Goal: Task Accomplishment & Management: Use online tool/utility

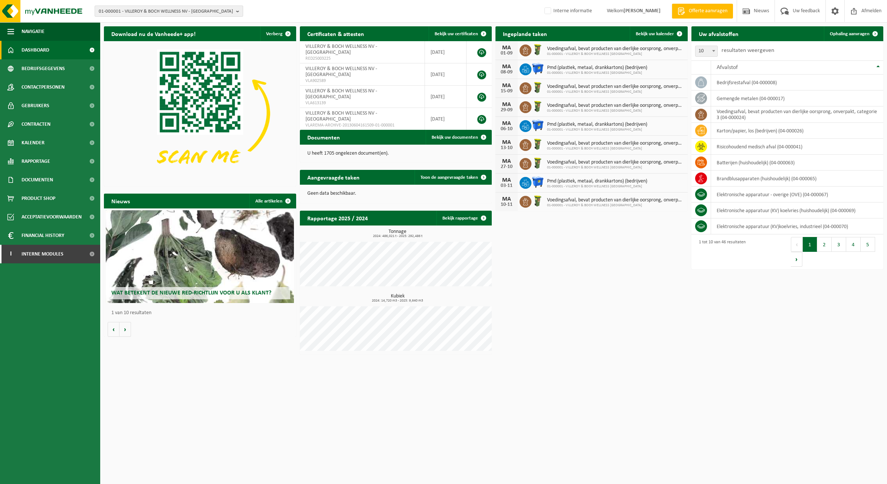
click at [197, 7] on span "01-000001 - VILLEROY & BOCH WELLNESS NV - ROESELARE" at bounding box center [166, 11] width 134 height 11
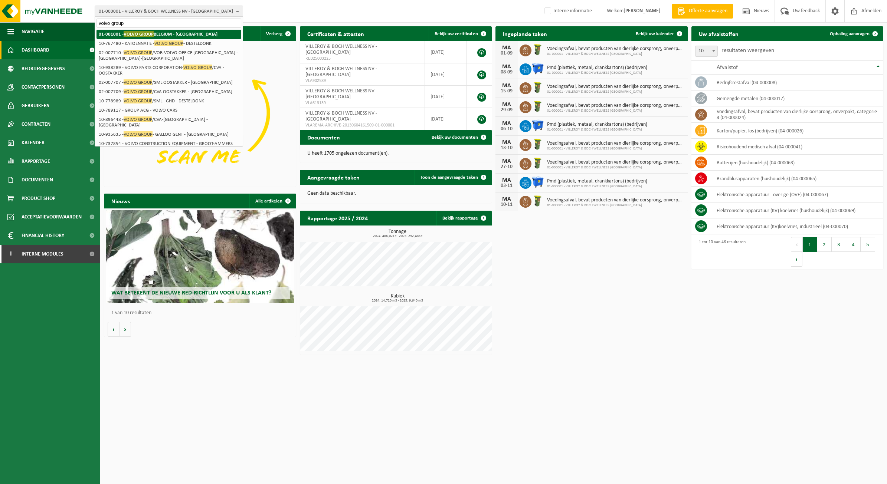
type input "volvo group"
click at [125, 32] on span "VOLVO GROUP" at bounding box center [139, 34] width 30 height 6
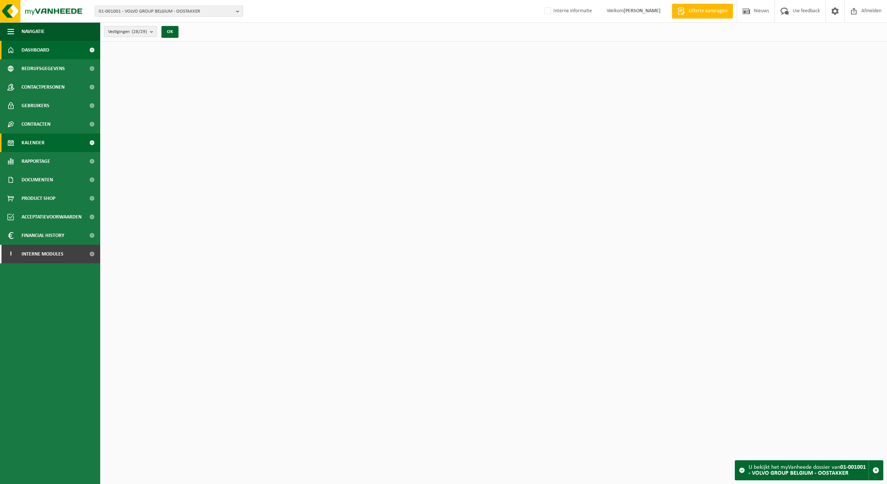
click at [61, 143] on link "Kalender" at bounding box center [50, 143] width 100 height 19
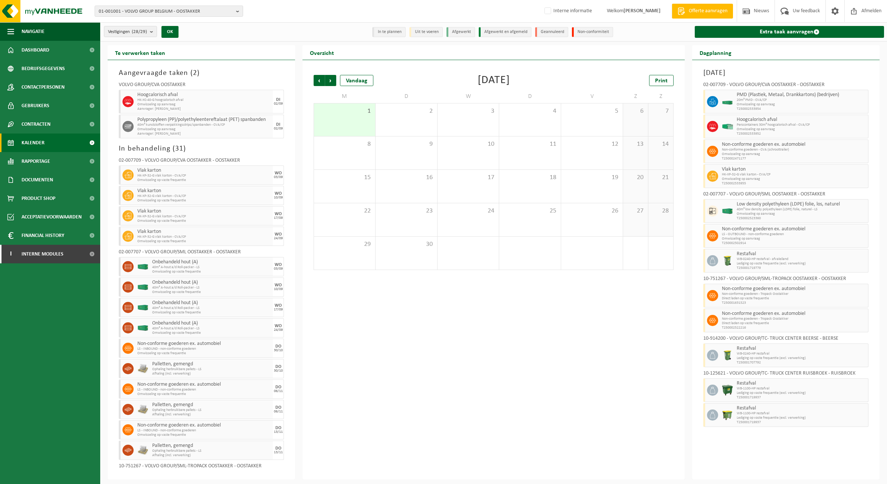
click at [67, 138] on link "Kalender" at bounding box center [50, 143] width 100 height 19
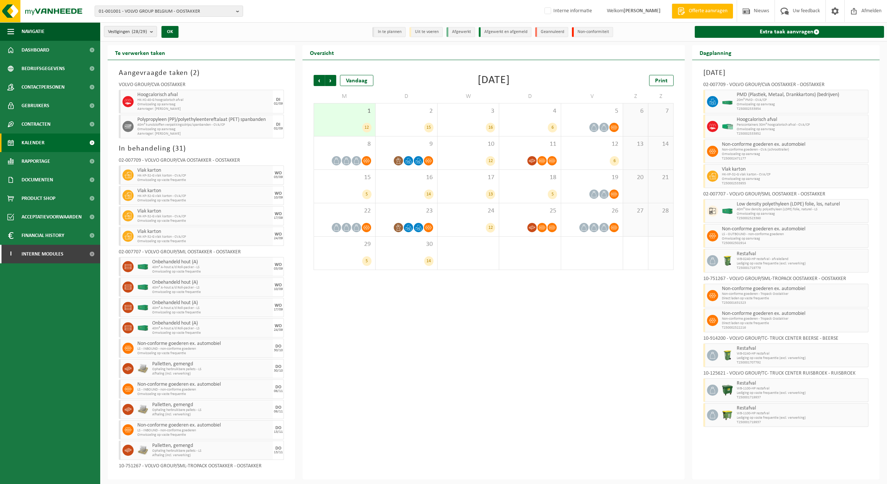
click at [759, 25] on div "Extra taak aanvragen" at bounding box center [789, 31] width 197 height 19
click at [735, 36] on link "Extra taak aanvragen" at bounding box center [789, 32] width 189 height 12
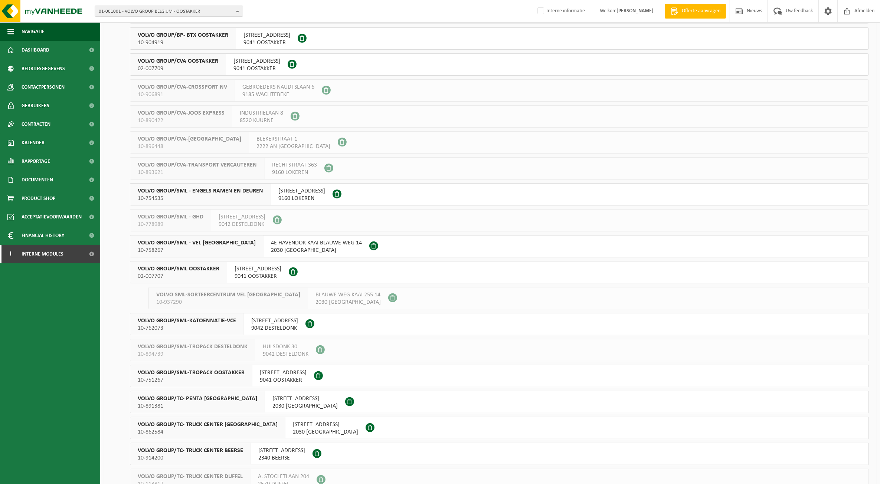
scroll to position [232, 0]
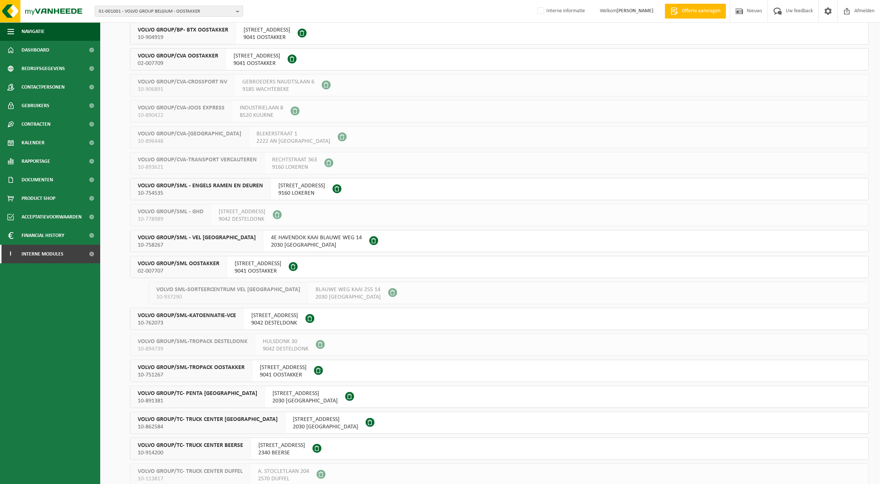
click at [211, 262] on span "VOLVO GROUP/SML OOSTAKKER" at bounding box center [179, 263] width 82 height 7
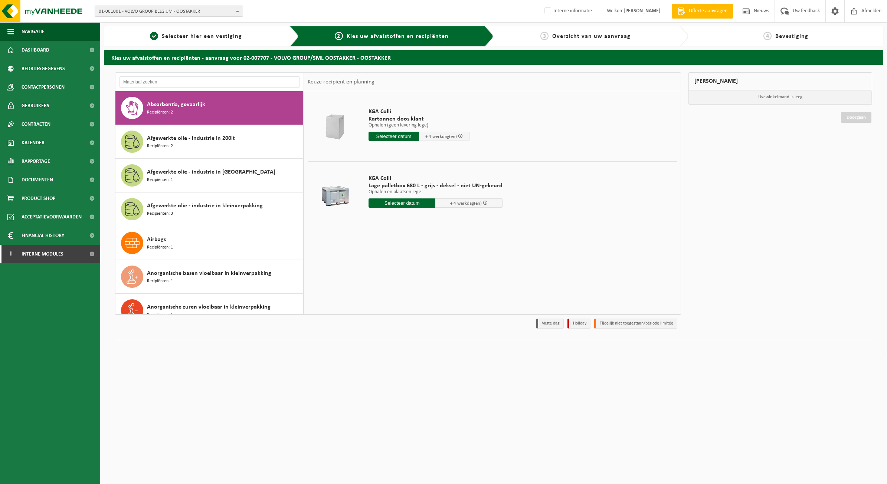
click at [158, 72] on div "Absorbentia, gevaarlijk Recipiënten: 2 Afgewerkte olie - industrie in 200lt Rec…" at bounding box center [494, 210] width 780 height 290
click at [164, 88] on div at bounding box center [209, 82] width 189 height 19
click at [164, 79] on input "text" at bounding box center [209, 81] width 181 height 11
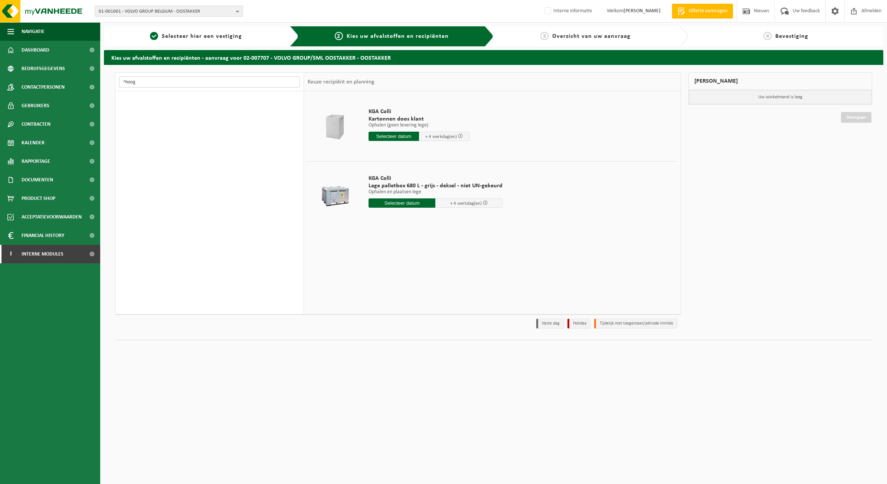
type input "^"
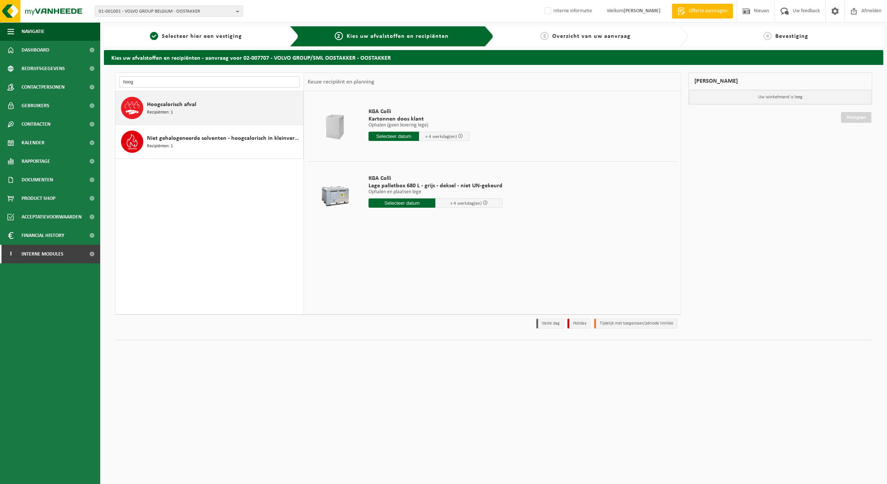
type input "hoog"
click at [175, 104] on span "Hoogcalorisch afval" at bounding box center [171, 104] width 49 height 9
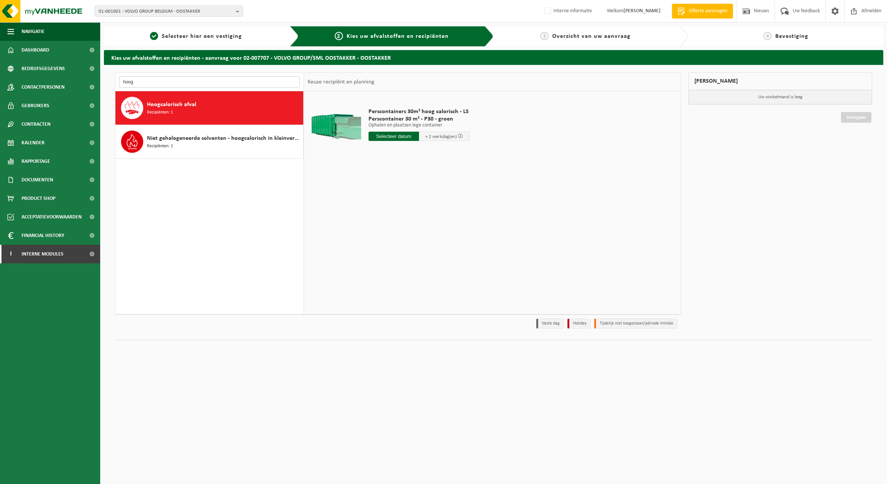
click at [154, 83] on input "hoog" at bounding box center [209, 81] width 181 height 11
click at [175, 136] on span "Niet gehalogeneerde solventen - hoogcalorisch in kleinverpakking" at bounding box center [224, 138] width 154 height 9
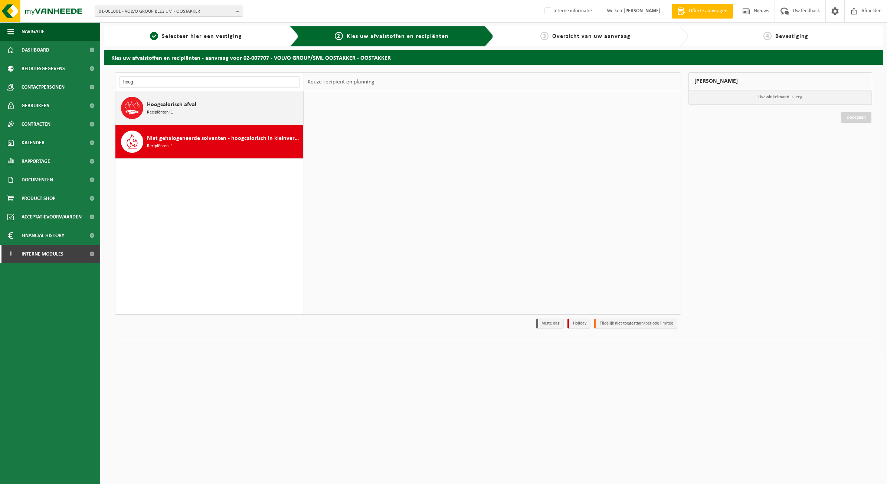
click at [176, 103] on span "Hoogcalorisch afval" at bounding box center [171, 104] width 49 height 9
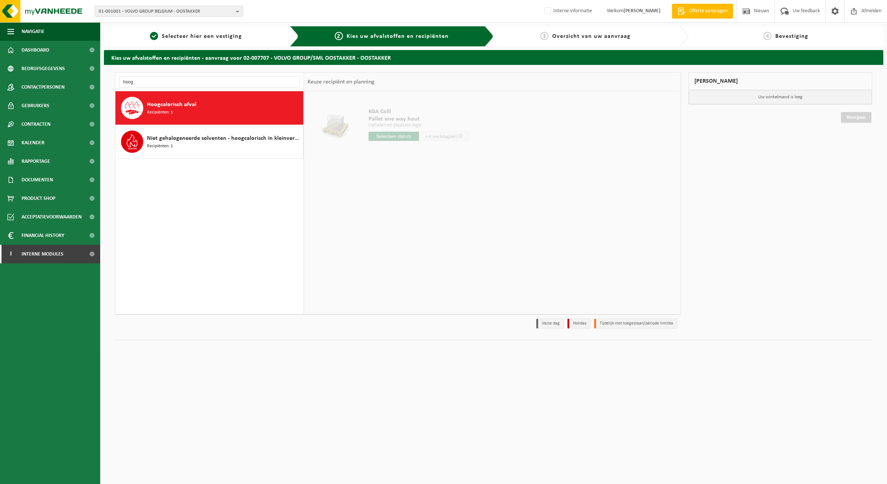
click at [157, 75] on div "hoog" at bounding box center [209, 82] width 189 height 19
click at [161, 79] on input "hoog" at bounding box center [209, 81] width 181 height 11
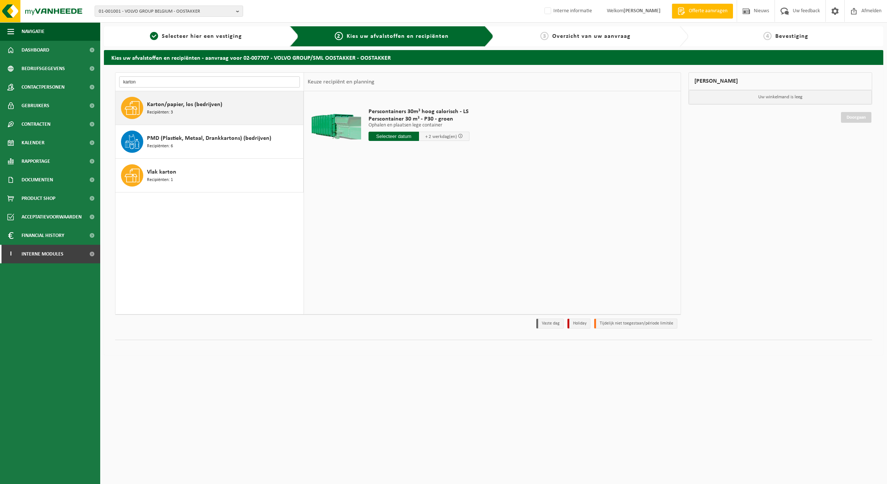
type input "karton"
click at [205, 106] on span "Karton/papier, los (bedrijven)" at bounding box center [184, 104] width 75 height 9
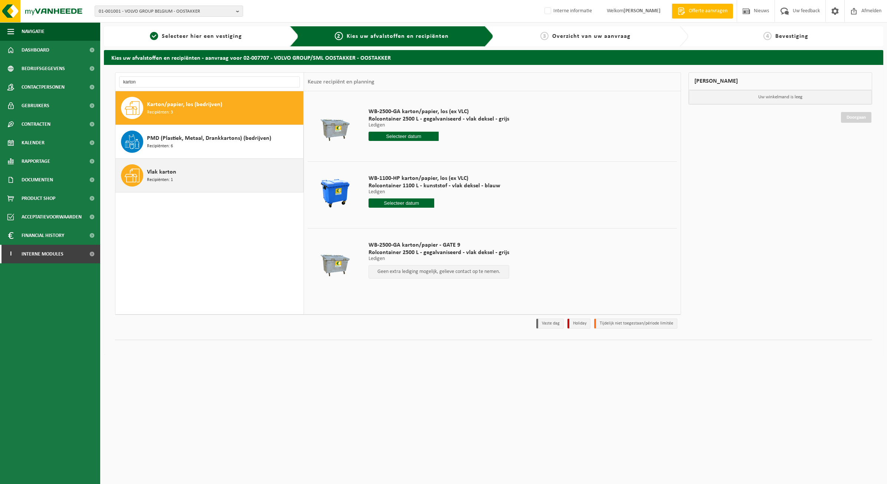
click at [177, 176] on div "Vlak karton Recipiënten: 1" at bounding box center [224, 175] width 154 height 22
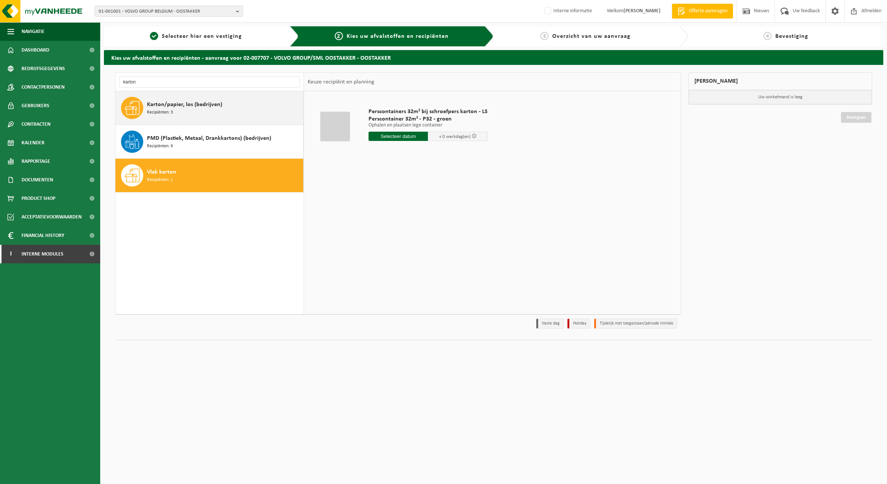
click at [166, 105] on span "Karton/papier, los (bedrijven)" at bounding box center [184, 104] width 75 height 9
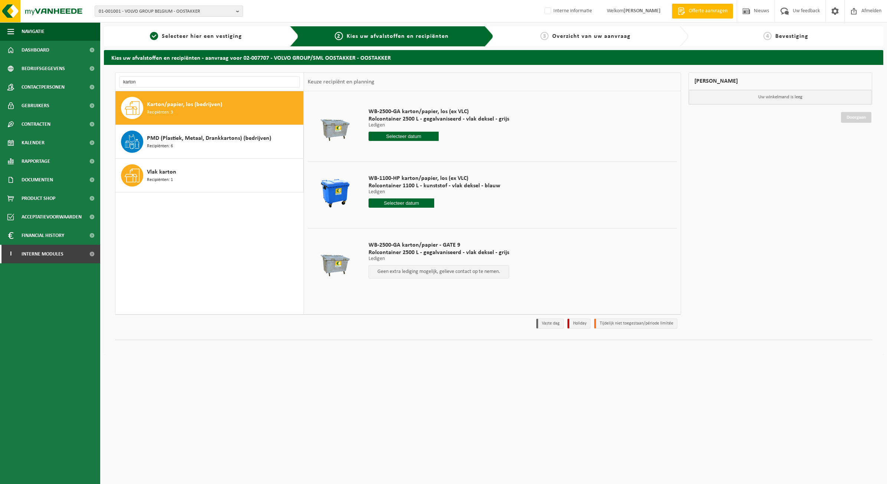
click at [637, 192] on td "WB-1100-HP karton/papier, los (ex VLC) Rolcontainer 1100 L - kunststof - vlak d…" at bounding box center [520, 192] width 314 height 63
